Goal: Register for event/course

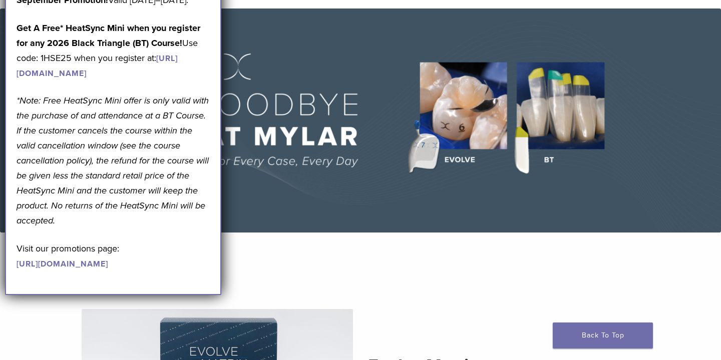
scroll to position [18, 0]
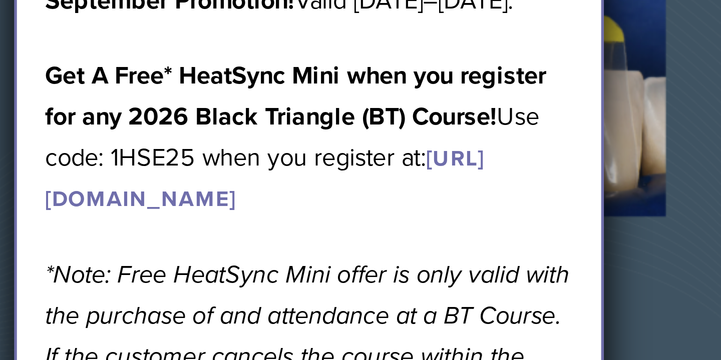
click at [230, 74] on img at bounding box center [360, 152] width 721 height 224
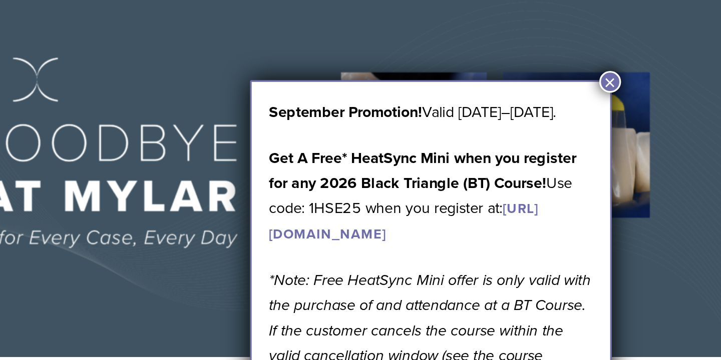
scroll to position [0, 0]
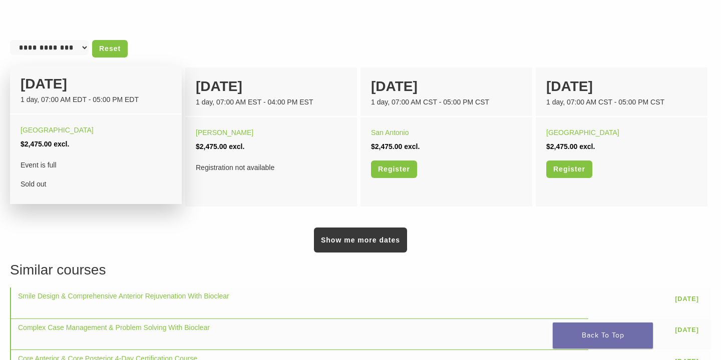
scroll to position [649, 0]
click at [56, 87] on div "[DATE]" at bounding box center [96, 83] width 151 height 21
click at [35, 130] on link "Boston" at bounding box center [57, 130] width 73 height 8
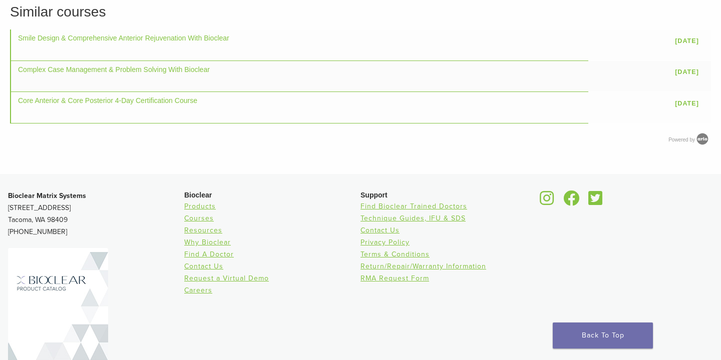
scroll to position [908, 0]
click at [208, 265] on link "Contact Us" at bounding box center [203, 266] width 39 height 9
click at [199, 266] on link "Contact Us" at bounding box center [203, 266] width 39 height 9
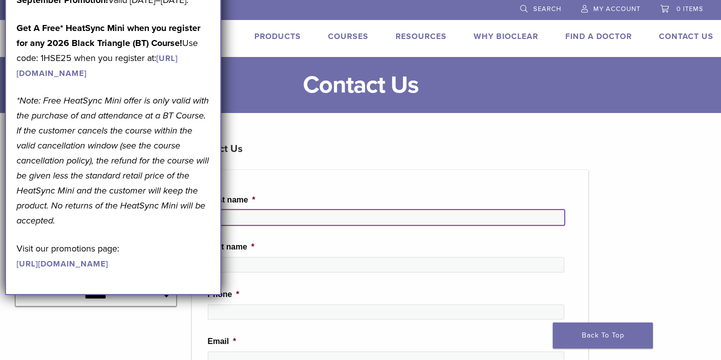
click at [264, 219] on input "First name *" at bounding box center [386, 217] width 357 height 15
click at [274, 220] on input "**" at bounding box center [386, 217] width 357 height 15
type input "*"
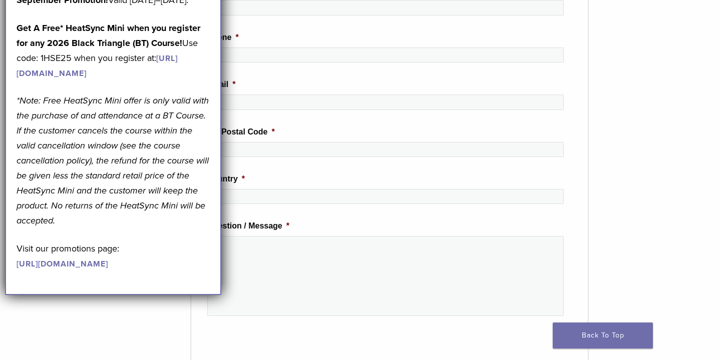
scroll to position [139, 1]
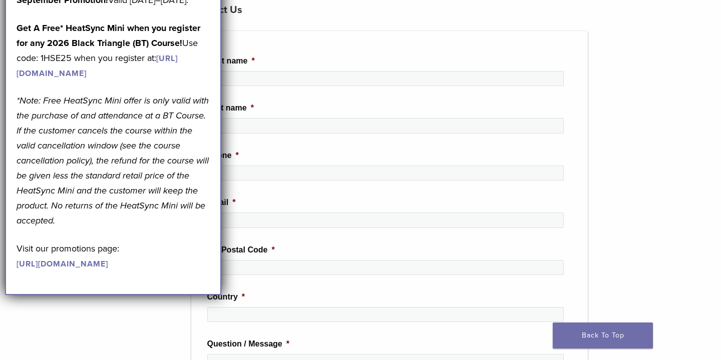
click at [58, 75] on p "Get A Free* HeatSync Mini when you register for any 2026 Black Triangle (BT) Co…" at bounding box center [113, 51] width 193 height 60
copy p "1HSE25"
click at [274, 50] on ul "First name * Last name * Phone * Email * Zip/Postal Code * Country * Question /…" at bounding box center [389, 272] width 397 height 483
click at [311, 92] on div at bounding box center [385, 82] width 357 height 23
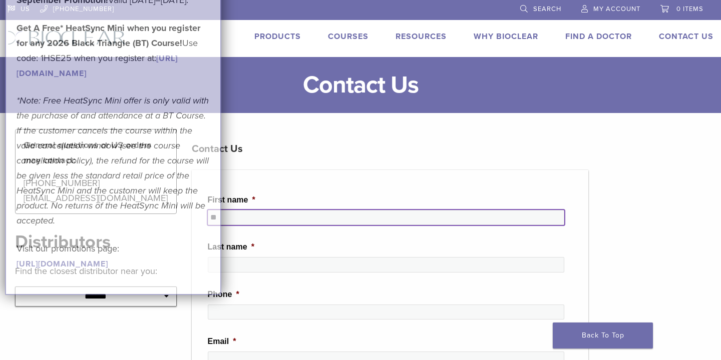
type input "**"
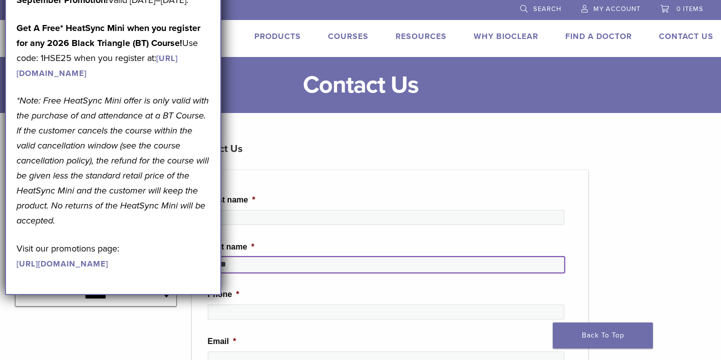
scroll to position [-1, 0]
type input "*****"
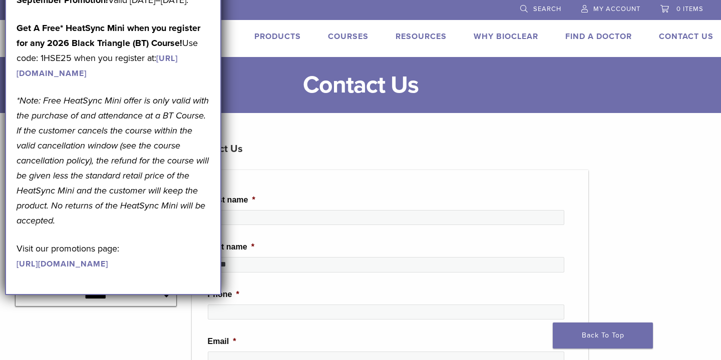
scroll to position [0, 0]
click at [112, 214] on p "*Note: Free HeatSync Mini offer is only valid with the purchase of and attendan…" at bounding box center [113, 160] width 193 height 135
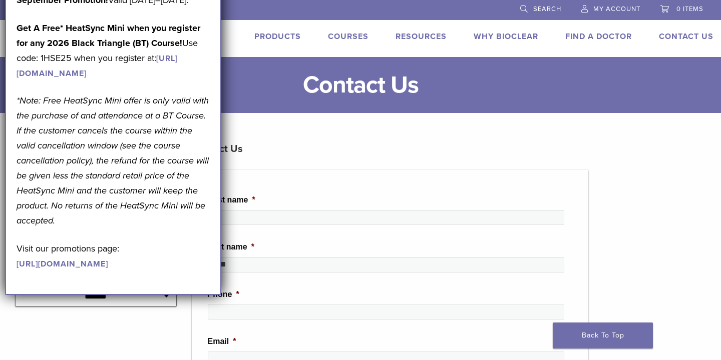
click at [150, 48] on strong "Get A Free* HeatSync Mini when you register for any 2026 Black Triangle (BT) Co…" at bounding box center [109, 36] width 184 height 26
click at [262, 293] on li "Phone *" at bounding box center [390, 308] width 365 height 39
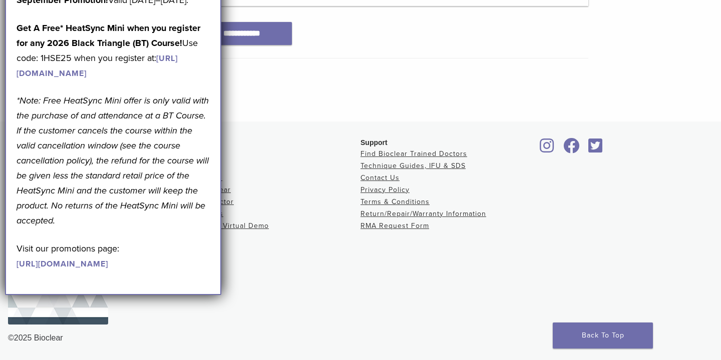
scroll to position [646, 0]
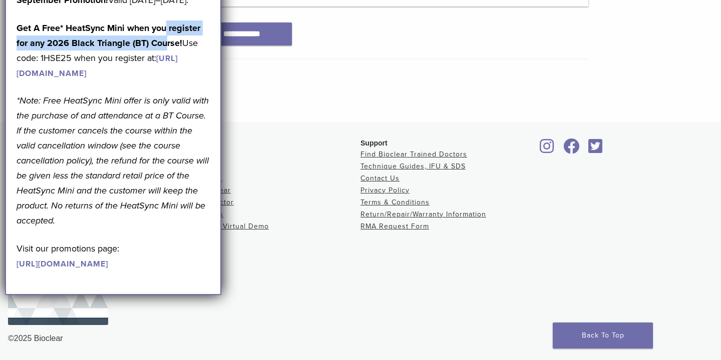
click at [166, 49] on p "Get A Free* HeatSync Mini when you register for any 2026 Black Triangle (BT) Co…" at bounding box center [113, 51] width 193 height 60
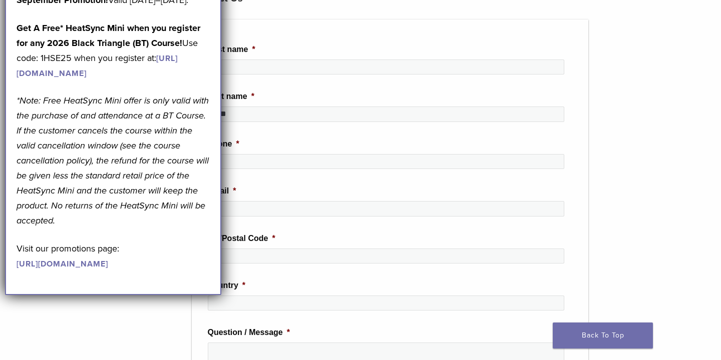
scroll to position [150, 0]
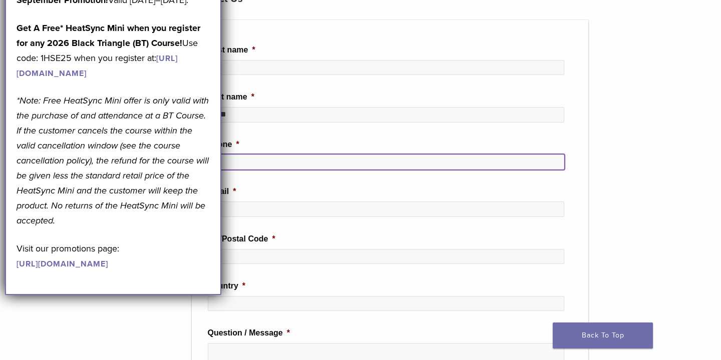
drag, startPoint x: 232, startPoint y: 157, endPoint x: 301, endPoint y: 138, distance: 71.8
click at [301, 139] on li "Phone *" at bounding box center [390, 158] width 365 height 39
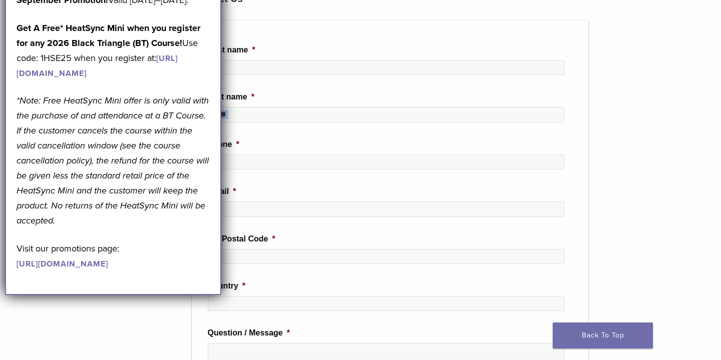
drag, startPoint x: 301, startPoint y: 138, endPoint x: 478, endPoint y: 125, distance: 177.2
click at [478, 125] on ul "First name * ** Last name * ***** Phone * Email * Zip/Postal Code * Country * Q…" at bounding box center [390, 261] width 397 height 483
click at [101, 131] on div "September Promotion! Valid [DATE]–[DATE]. Get A Free* HeatSync Mini when you re…" at bounding box center [113, 131] width 193 height 278
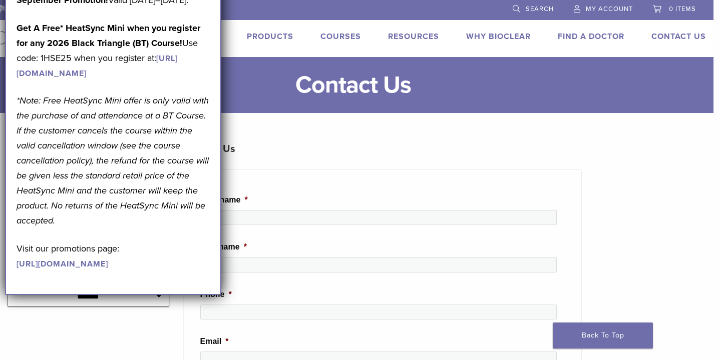
scroll to position [0, 8]
click at [105, 79] on link "[URL][DOMAIN_NAME]" at bounding box center [97, 66] width 161 height 25
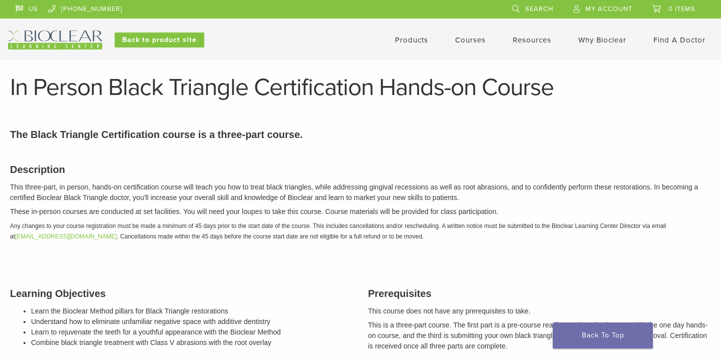
click at [475, 42] on link "Courses" at bounding box center [470, 40] width 31 height 9
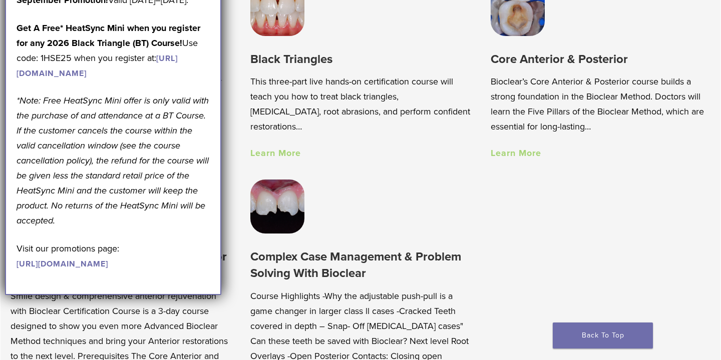
scroll to position [621, 0]
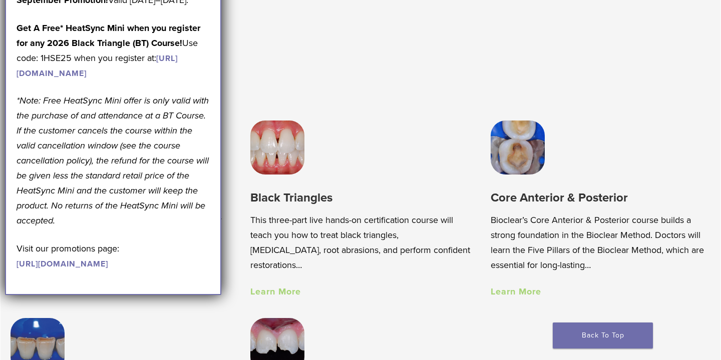
click at [247, 67] on h2 "Learning Center Courses" at bounding box center [192, 74] width 363 height 24
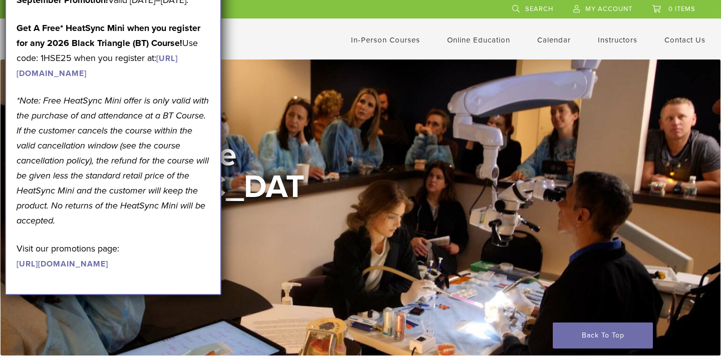
scroll to position [0, 0]
click at [191, 45] on strong "Get A Free* HeatSync Mini when you register for any 2026 Black Triangle (BT) Co…" at bounding box center [109, 36] width 184 height 26
drag, startPoint x: 191, startPoint y: 45, endPoint x: 161, endPoint y: 56, distance: 32.6
click at [162, 49] on strong "Get A Free* HeatSync Mini when you register for any 2026 Black Triangle (BT) Co…" at bounding box center [109, 36] width 184 height 26
click at [168, 44] on strong "Get A Free* HeatSync Mini when you register for any 2026 Black Triangle (BT) Co…" at bounding box center [109, 36] width 184 height 26
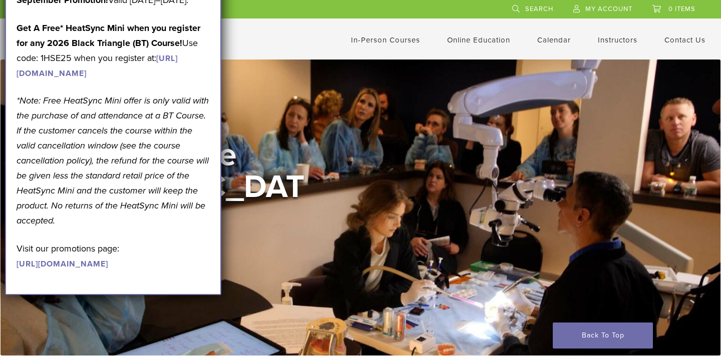
click at [338, 30] on div "US 1.855.712.5327 Search My Account 0 items Cart No products in the cart. Back …" at bounding box center [360, 25] width 705 height 50
click at [382, 39] on link "In-Person Courses" at bounding box center [385, 40] width 69 height 9
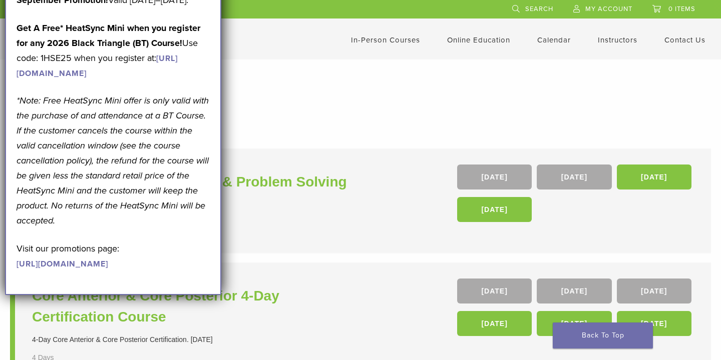
click at [299, 103] on h1 "In-Person Courses" at bounding box center [360, 102] width 681 height 20
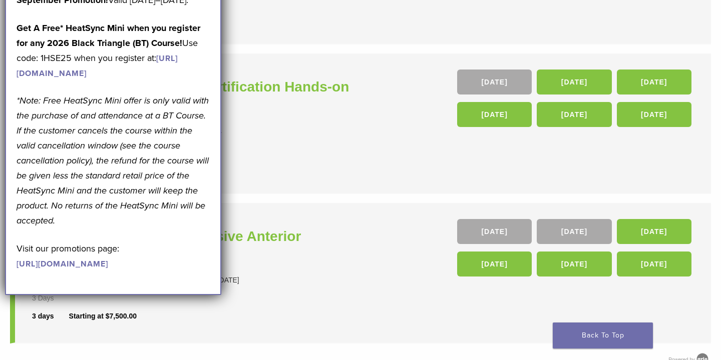
scroll to position [359, 0]
